Goal: Navigation & Orientation: Understand site structure

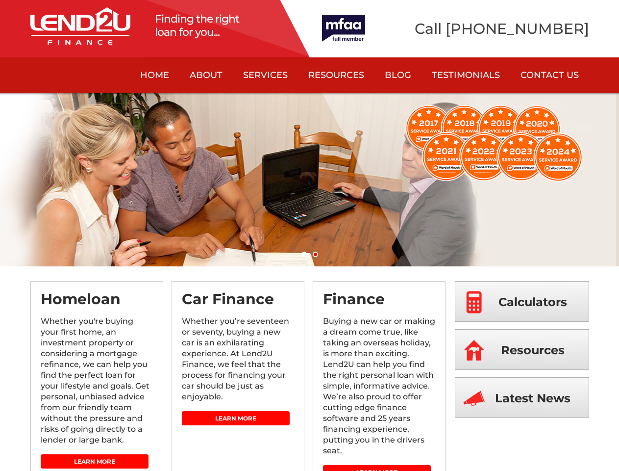
click at [206, 75] on link "About" at bounding box center [205, 74] width 53 height 35
click at [265, 75] on link "Services" at bounding box center [265, 74] width 65 height 35
click at [336, 75] on link "Resources" at bounding box center [336, 74] width 76 height 35
click at [309, 256] on ol "1 2" at bounding box center [309, 257] width 619 height 10
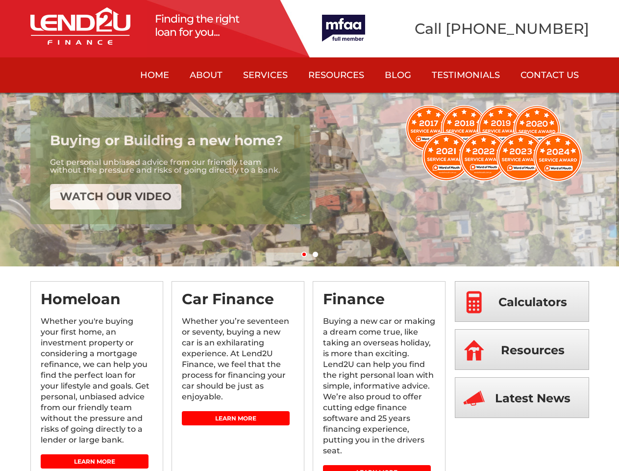
click at [304, 254] on link "1" at bounding box center [304, 254] width 5 height 5
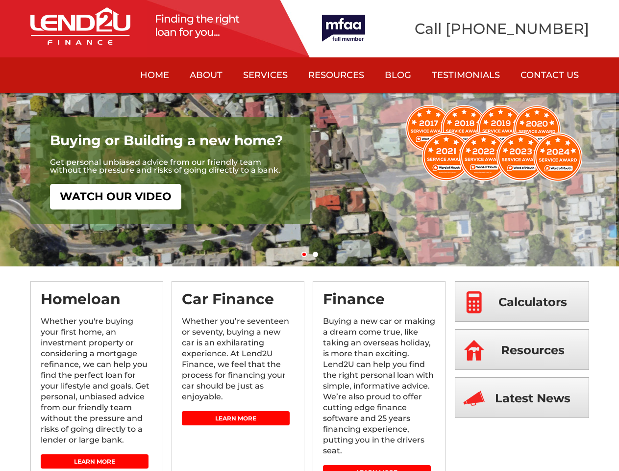
click at [315, 254] on link "2" at bounding box center [315, 254] width 5 height 5
